Goal: Task Accomplishment & Management: Manage account settings

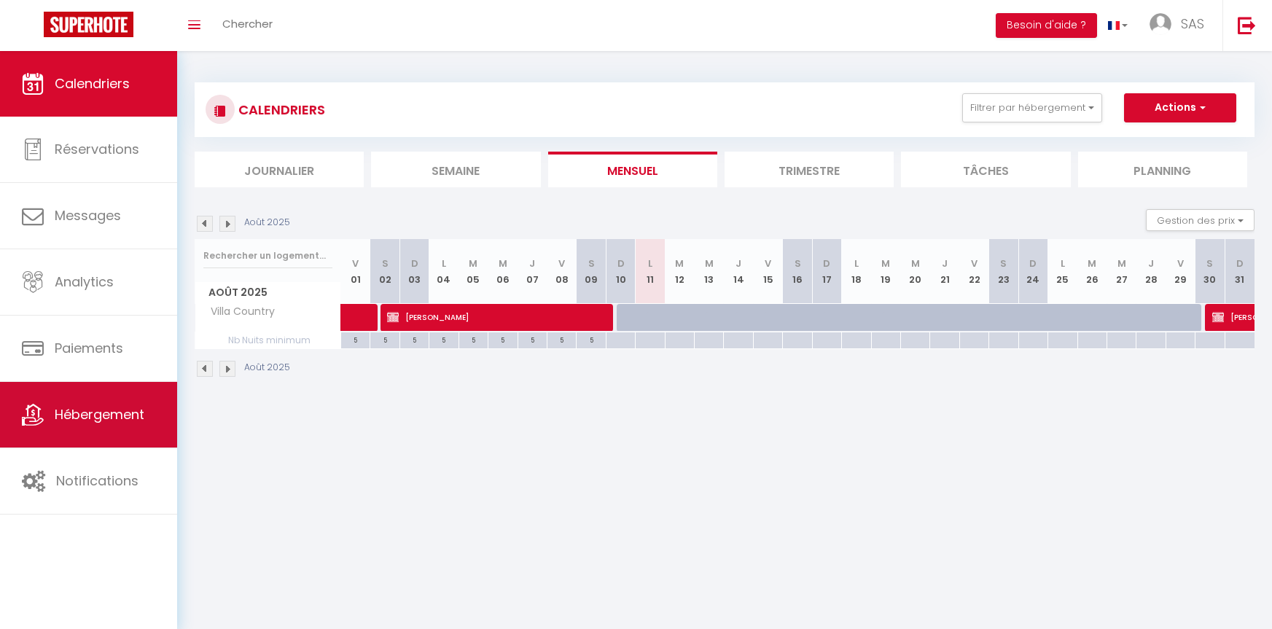
click at [107, 410] on span "Hébergement" at bounding box center [100, 414] width 90 height 18
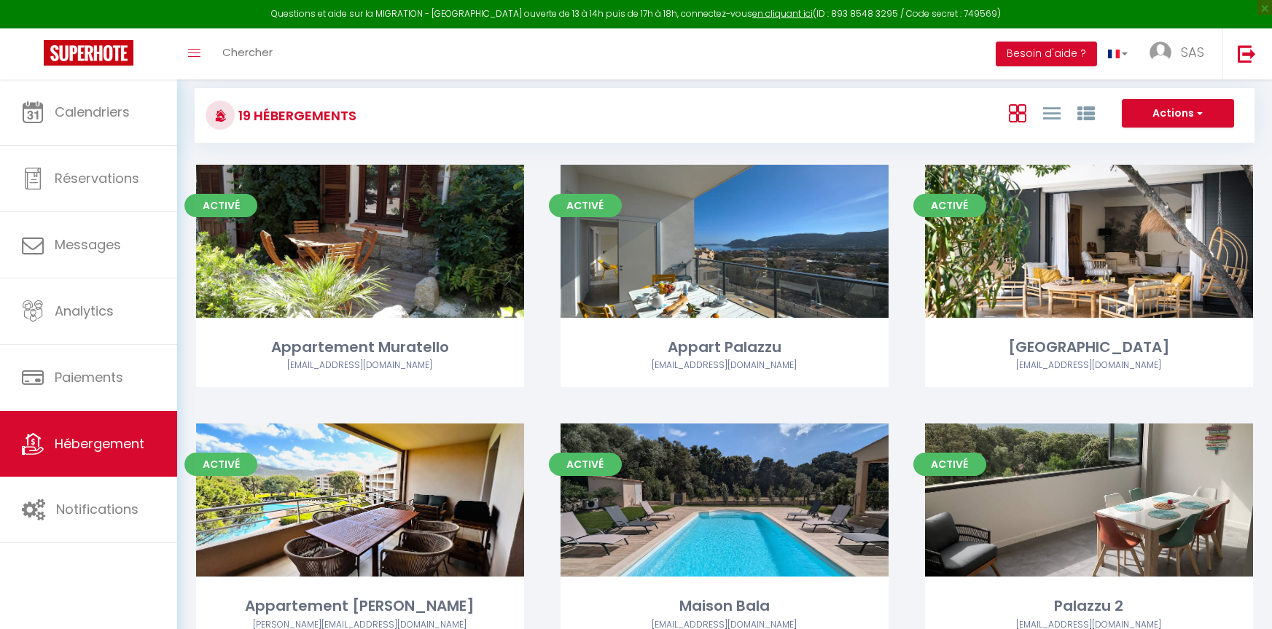
scroll to position [66, 0]
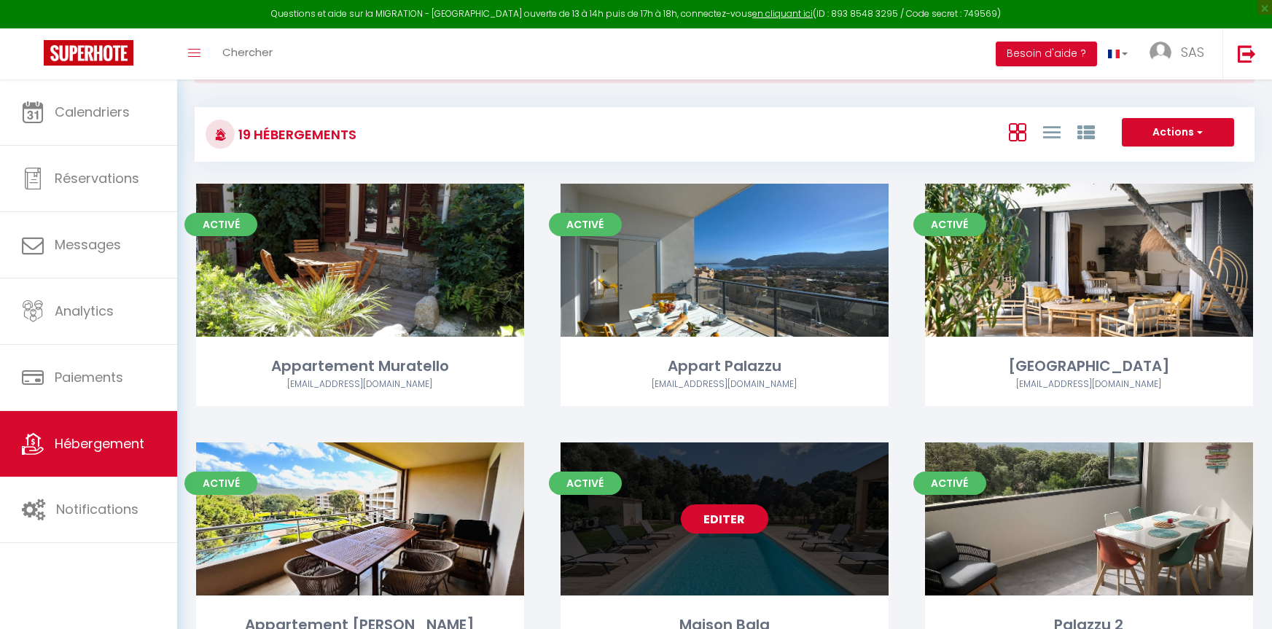
click at [787, 510] on div "Editer" at bounding box center [725, 519] width 328 height 153
click at [809, 491] on div "Editer" at bounding box center [725, 519] width 328 height 153
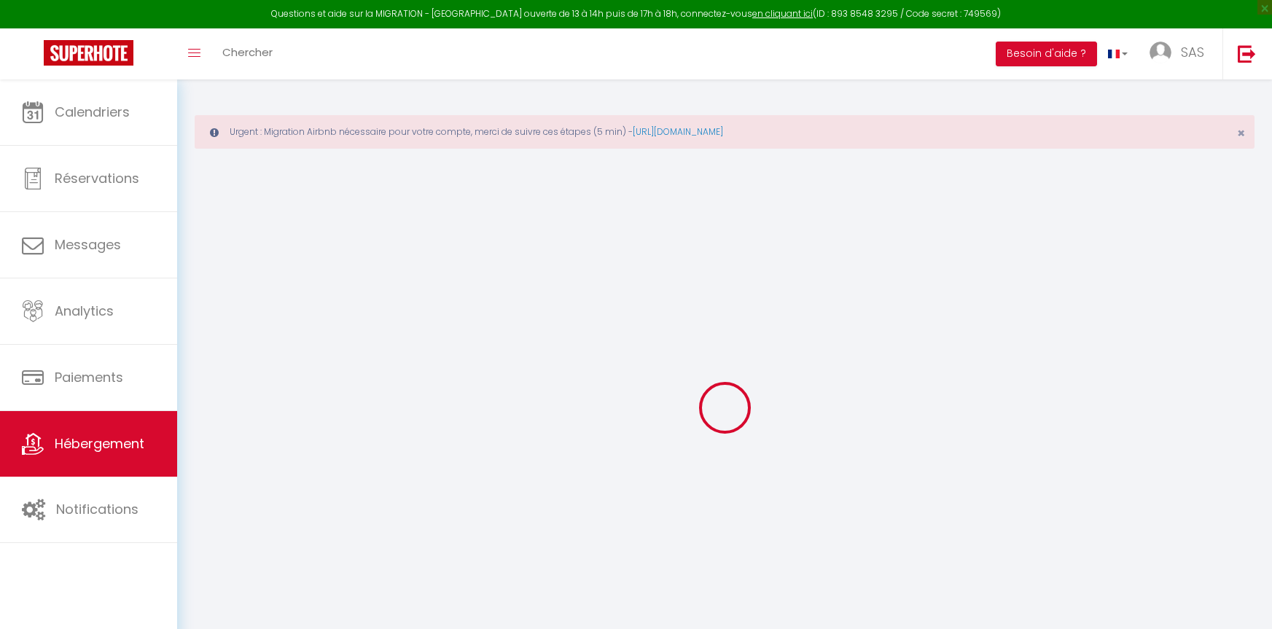
select select "+ 4 %"
select select "+ 25 %"
select select "+ 8 %"
select select
checkbox input "false"
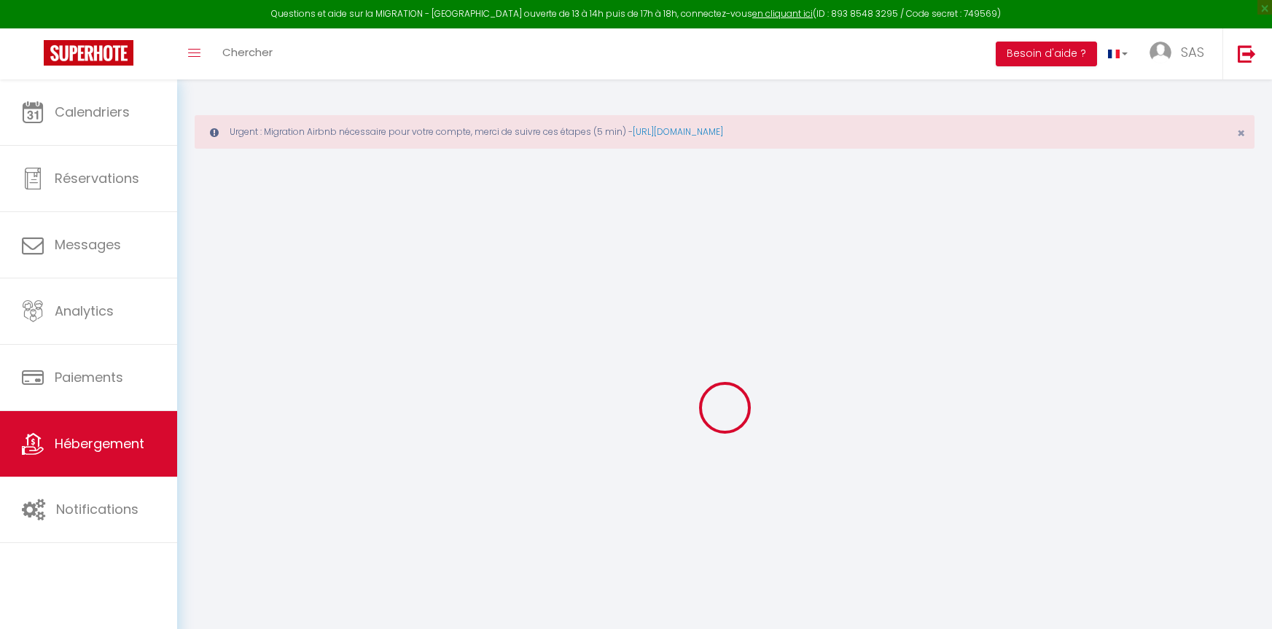
checkbox input "false"
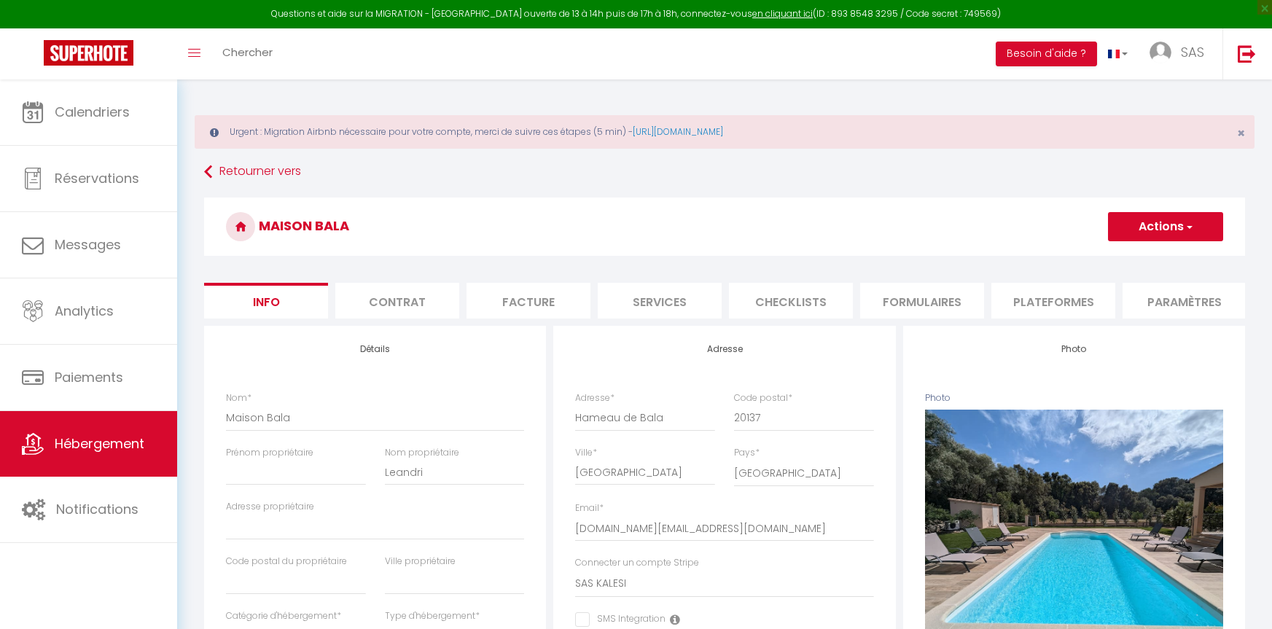
click at [1033, 298] on li "Plateformes" at bounding box center [1054, 301] width 124 height 36
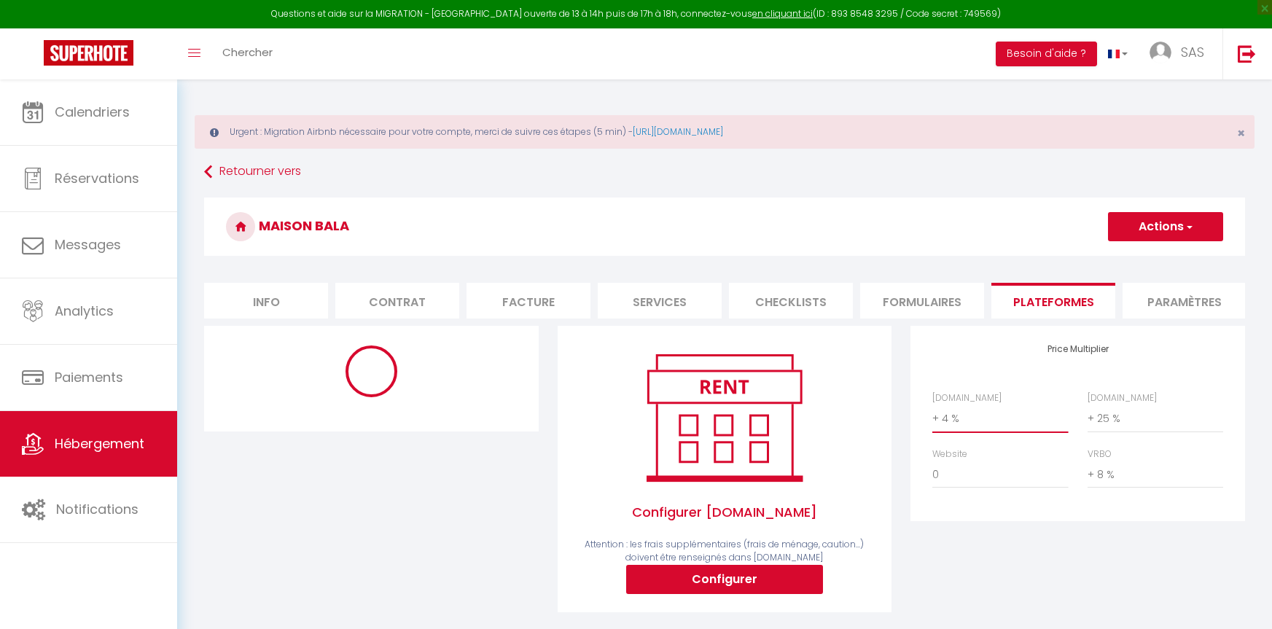
click at [970, 429] on select "0 + 1 % + 2 % + 3 % + 4 % + 5 % + 6 % + 7 % + 8 % + 9 %" at bounding box center [1001, 419] width 136 height 28
select select "+ 22 %"
click at [933, 416] on select "0 + 1 % + 2 % + 3 % + 4 % + 5 % + 6 % + 7 % + 8 % + 9 %" at bounding box center [1001, 419] width 136 height 28
click at [1196, 219] on button "Actions" at bounding box center [1165, 226] width 115 height 29
click at [1145, 255] on link "Enregistrer" at bounding box center [1165, 258] width 115 height 19
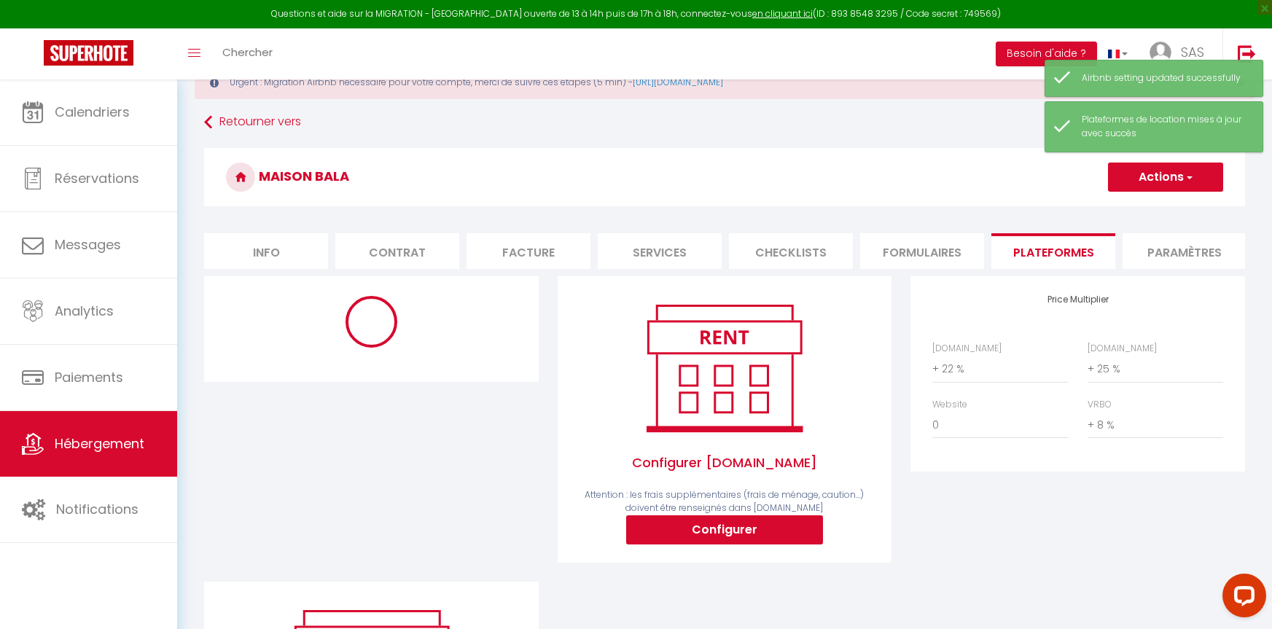
select select "10707-1193204791240651004"
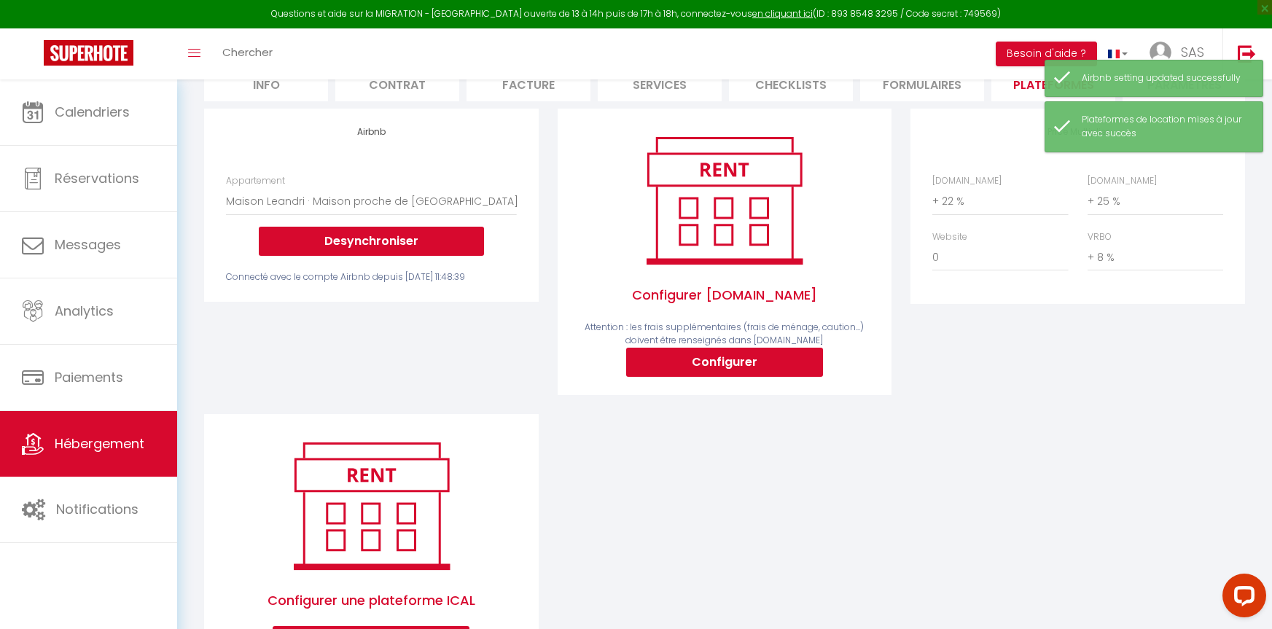
scroll to position [146, 0]
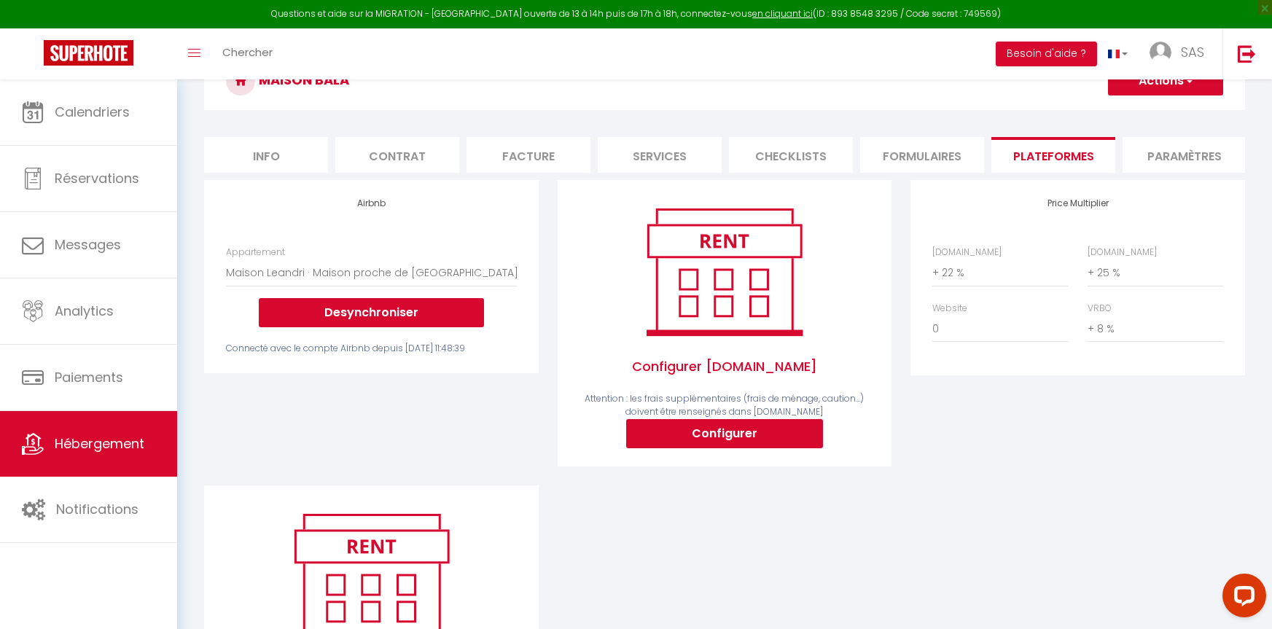
click at [1262, 513] on div "Urgent : Migration Airbnb nécessaire pour votre compte, merci de suivre ces éta…" at bounding box center [724, 358] width 1095 height 848
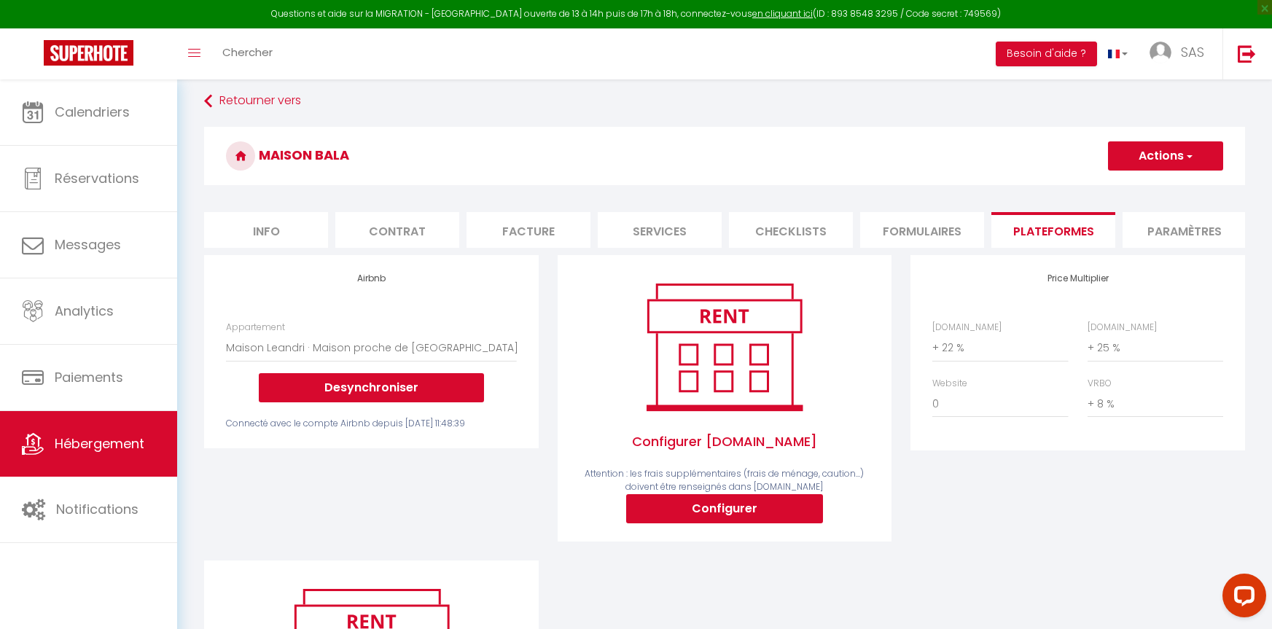
scroll to position [0, 0]
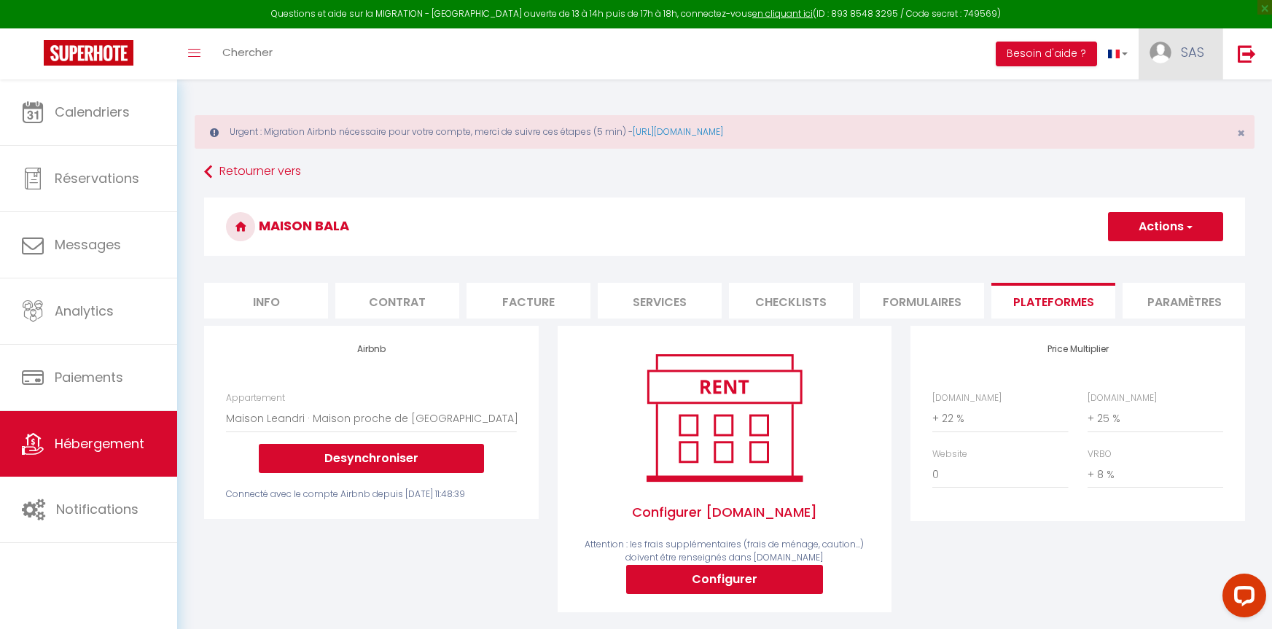
click at [1151, 55] on img at bounding box center [1161, 53] width 22 height 22
click at [1153, 96] on link "Paramètres" at bounding box center [1164, 101] width 108 height 25
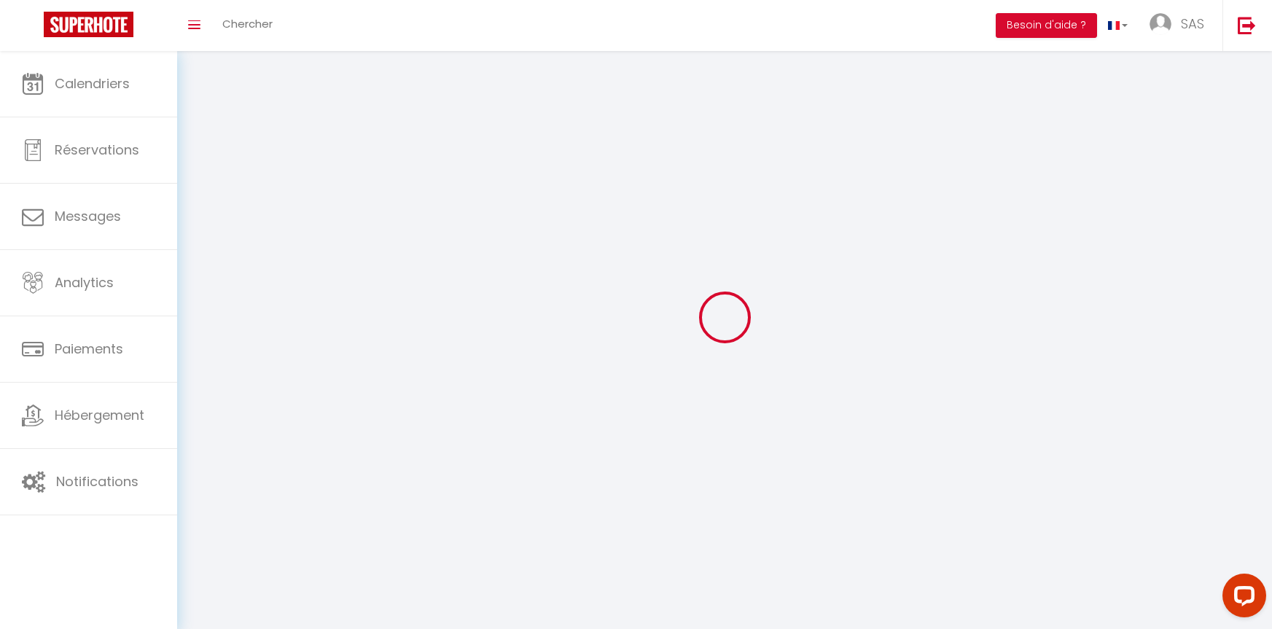
type input "SAS"
type input "Kalesi"
type input "0603139532"
type input "41 centre du village de [GEOGRAPHIC_DATA]"
type input "20137"
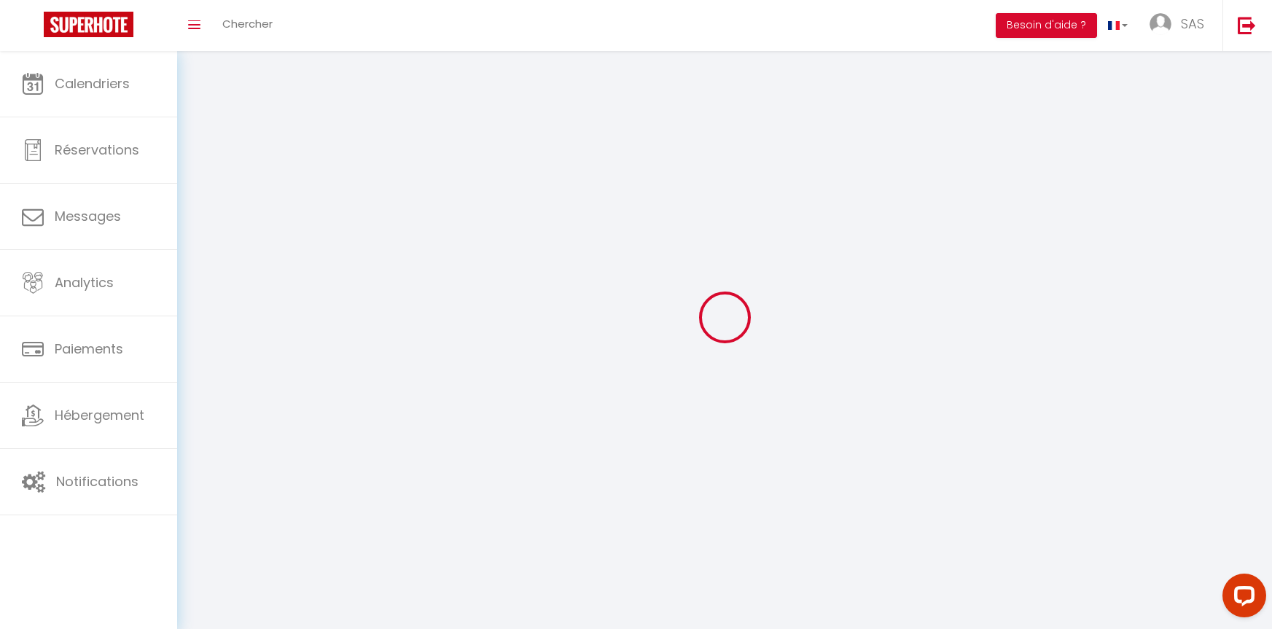
type input "[GEOGRAPHIC_DATA]"
type input "TA7EaFDqG4MjLrzRoPR9EizYq"
type input "2DnYe3WhA8U2bqgrvdHFLs8rr"
type input "[URL][DOMAIN_NAME]"
select select "28"
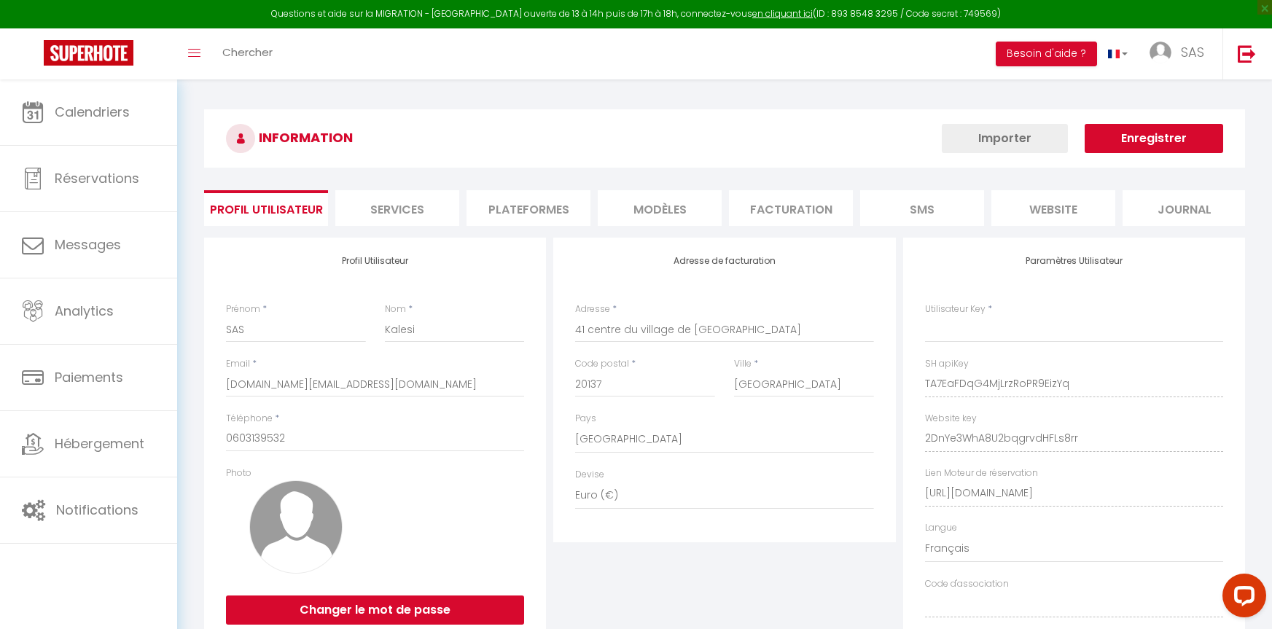
type input "TA7EaFDqG4MjLrzRoPR9EizYq"
type input "2DnYe3WhA8U2bqgrvdHFLs8rr"
type input "[URL][DOMAIN_NAME]"
select select "fr"
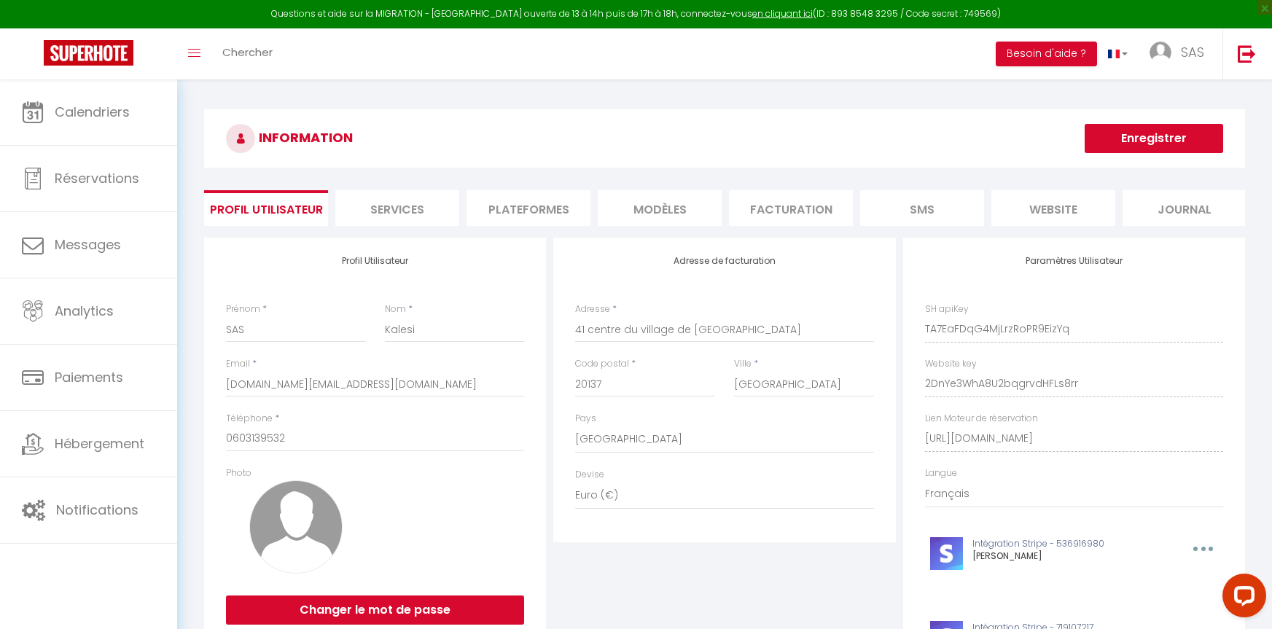
click at [523, 217] on li "Plateformes" at bounding box center [529, 208] width 124 height 36
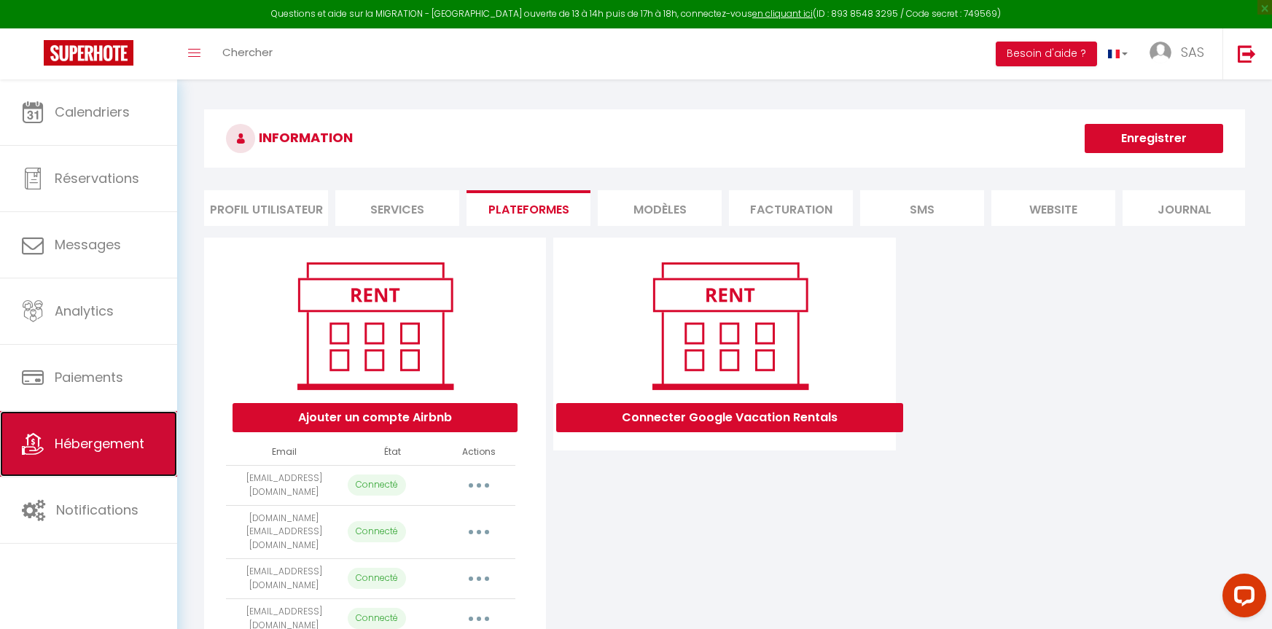
click at [102, 440] on span "Hébergement" at bounding box center [100, 444] width 90 height 18
